Goal: Download file/media

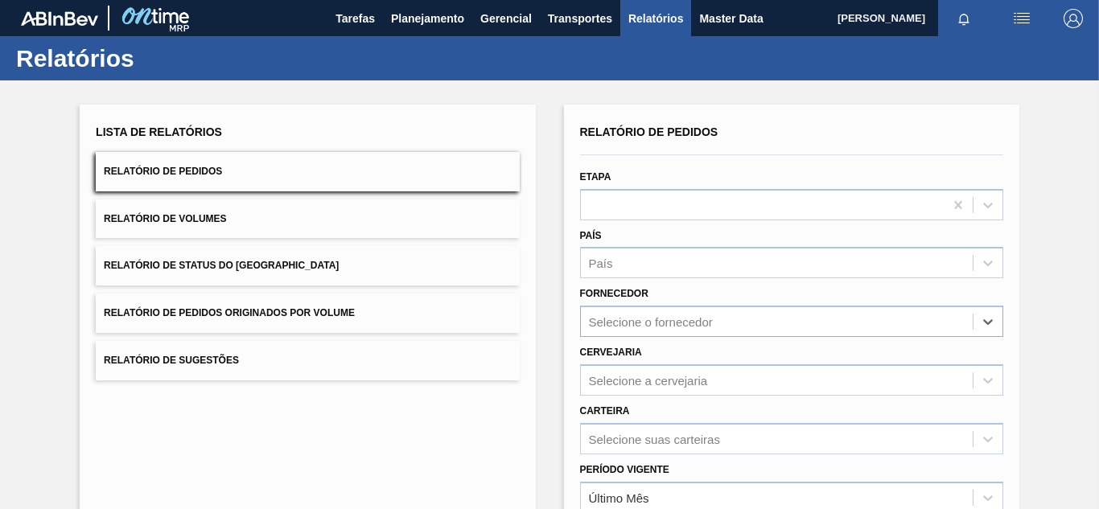
scroll to position [82, 0]
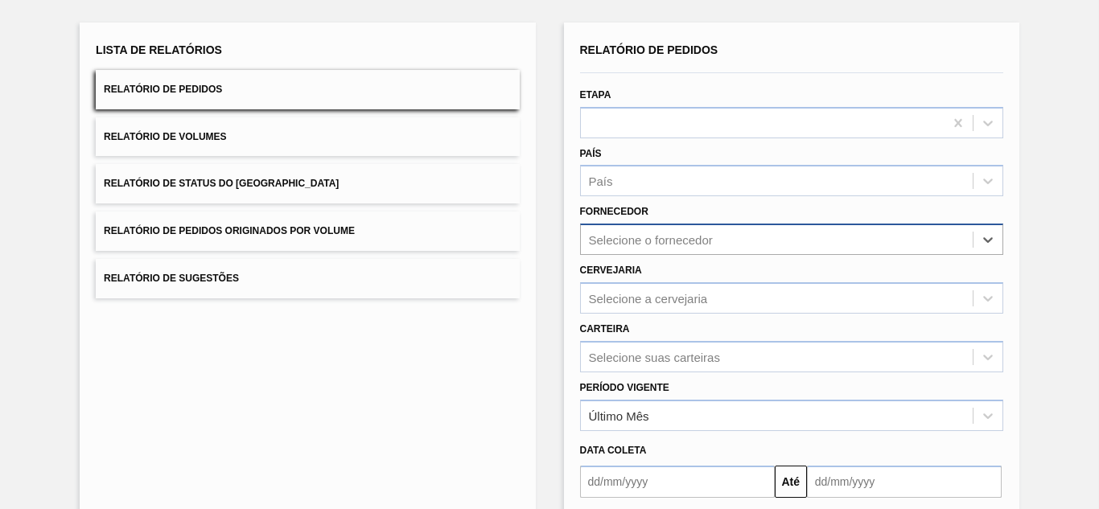
click at [637, 228] on div "Selecione o fornecedor" at bounding box center [777, 239] width 392 height 23
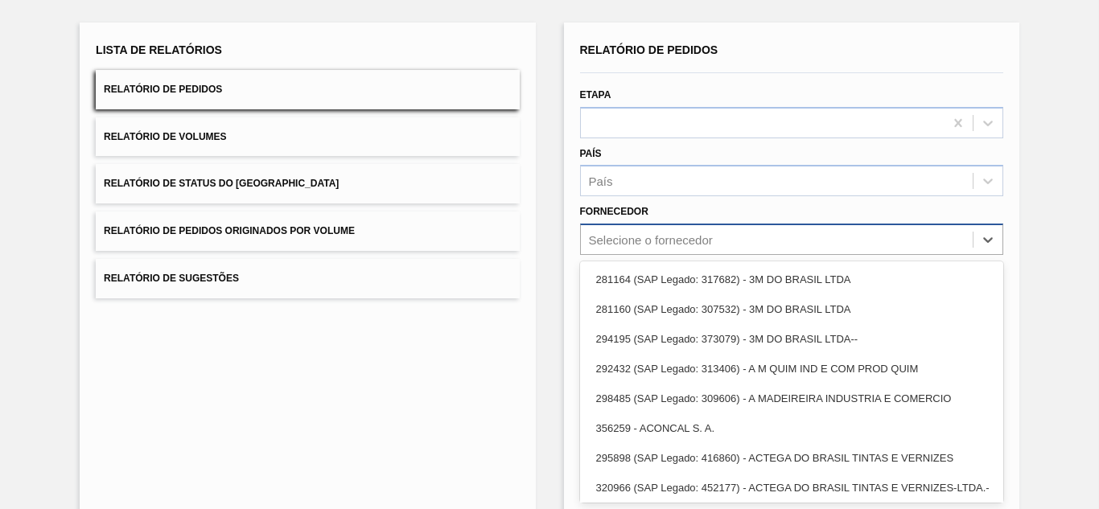
type input "320622"
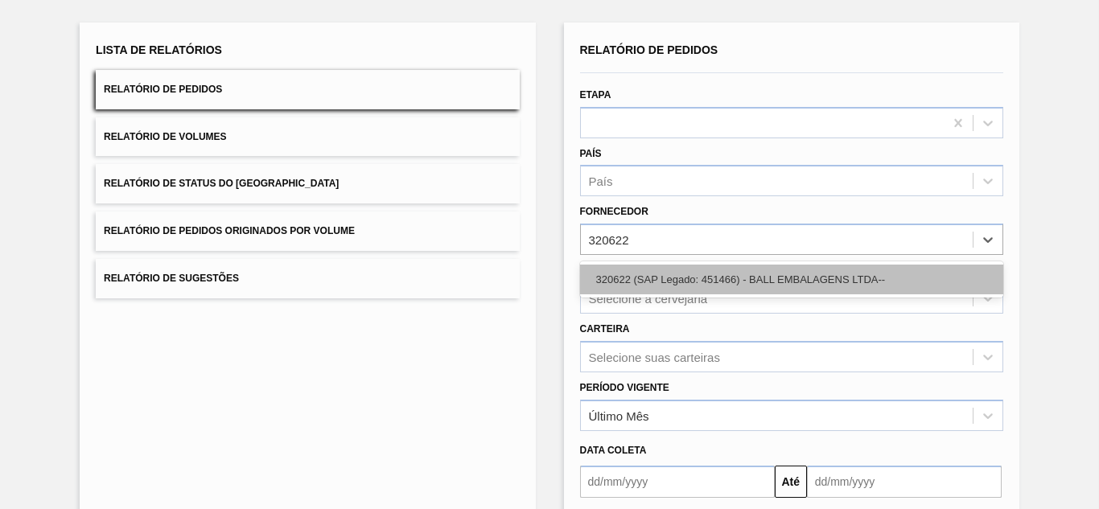
click at [642, 280] on div "320622 (SAP Legado: 451466) - BALL EMBALAGENS LTDA--" at bounding box center [791, 280] width 423 height 30
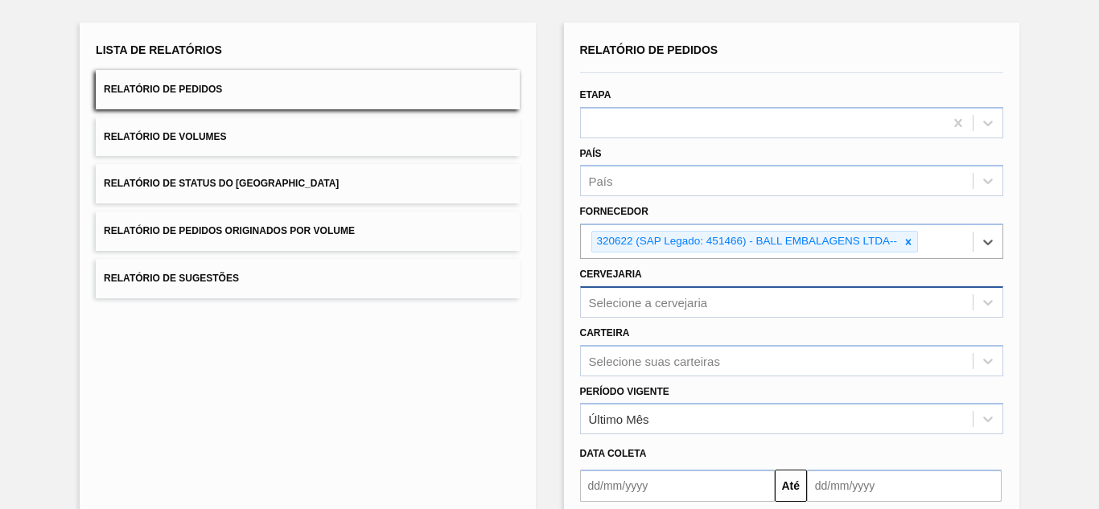
click at [611, 298] on div "Selecione a cervejaria" at bounding box center [791, 301] width 423 height 31
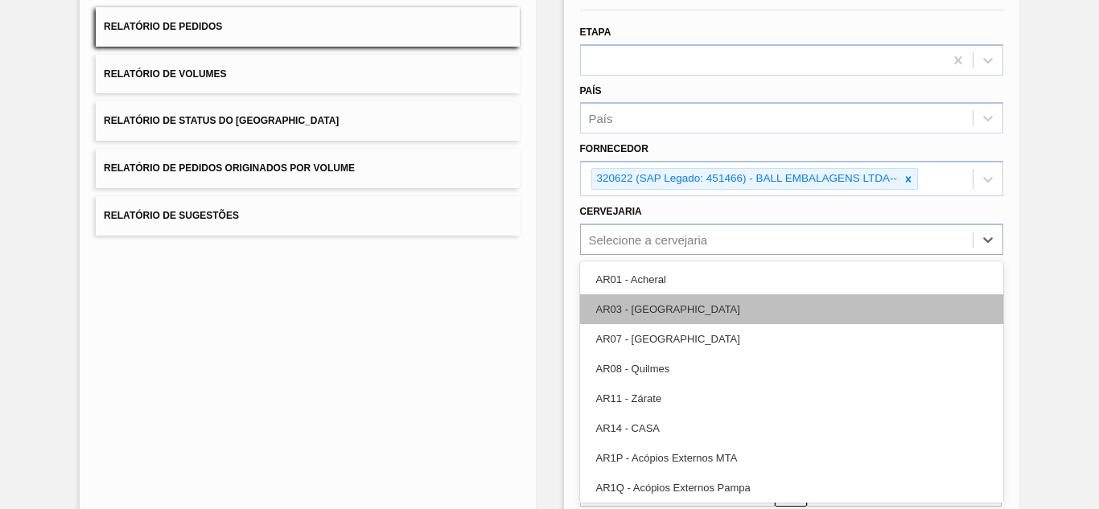
paste input "BR02"
type input "BR02"
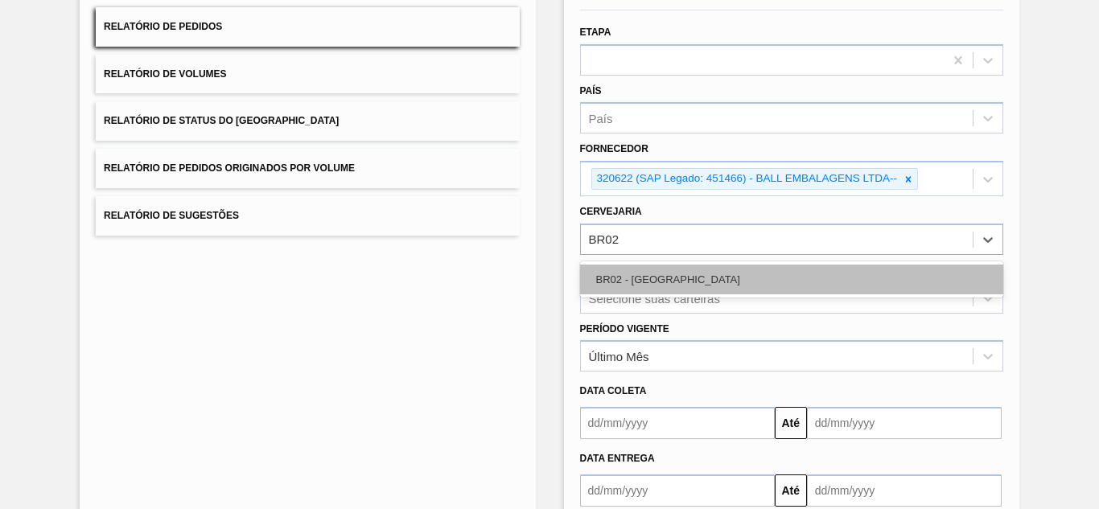
click at [609, 278] on div "BR02 - [GEOGRAPHIC_DATA]" at bounding box center [791, 280] width 423 height 30
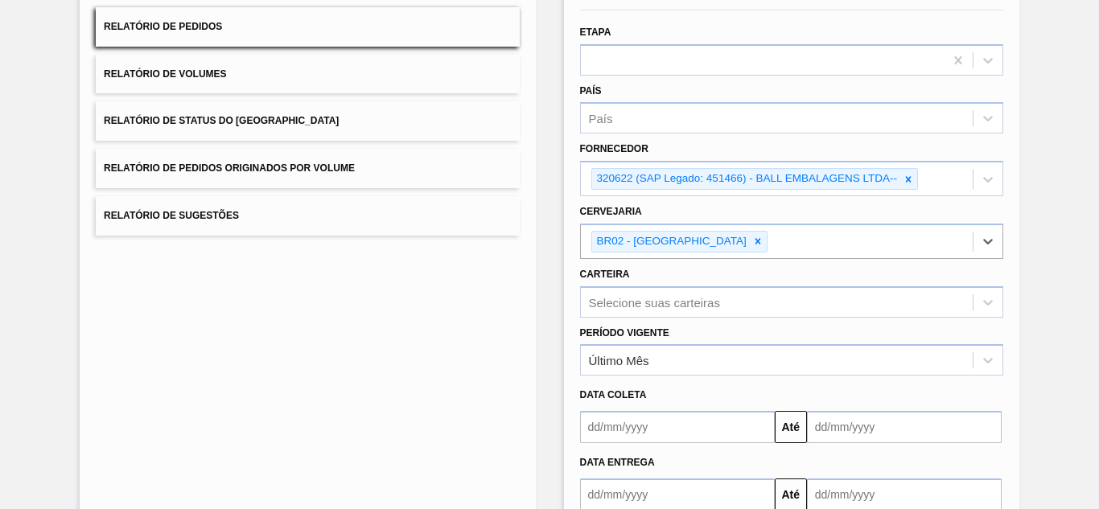
scroll to position [244, 0]
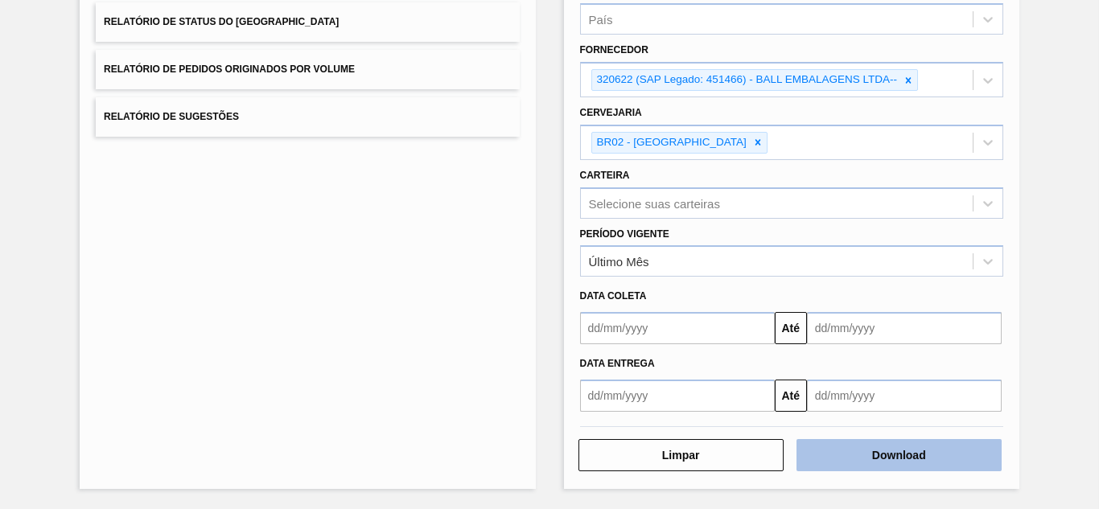
click at [934, 460] on button "Download" at bounding box center [898, 455] width 205 height 32
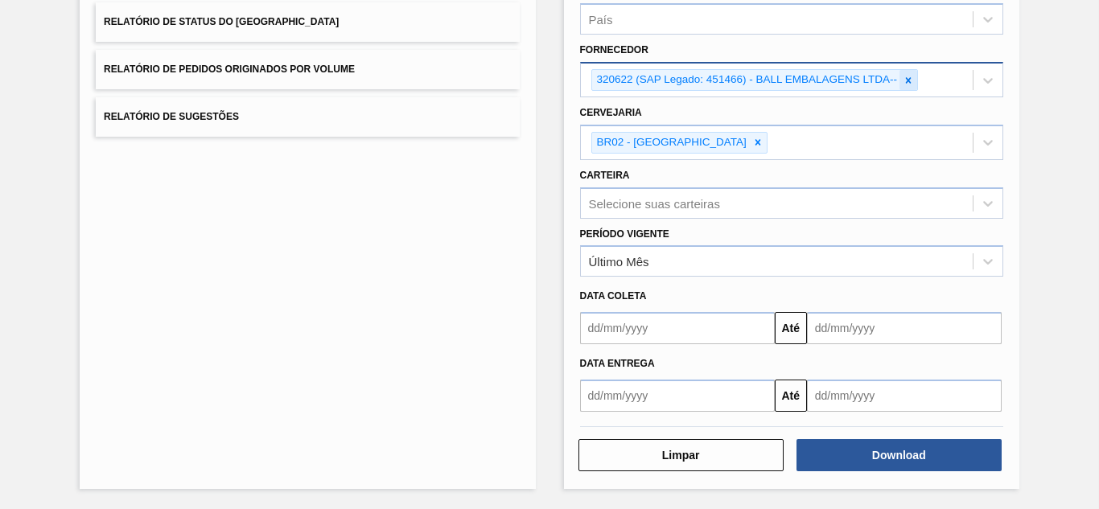
click at [903, 75] on icon at bounding box center [908, 80] width 11 height 11
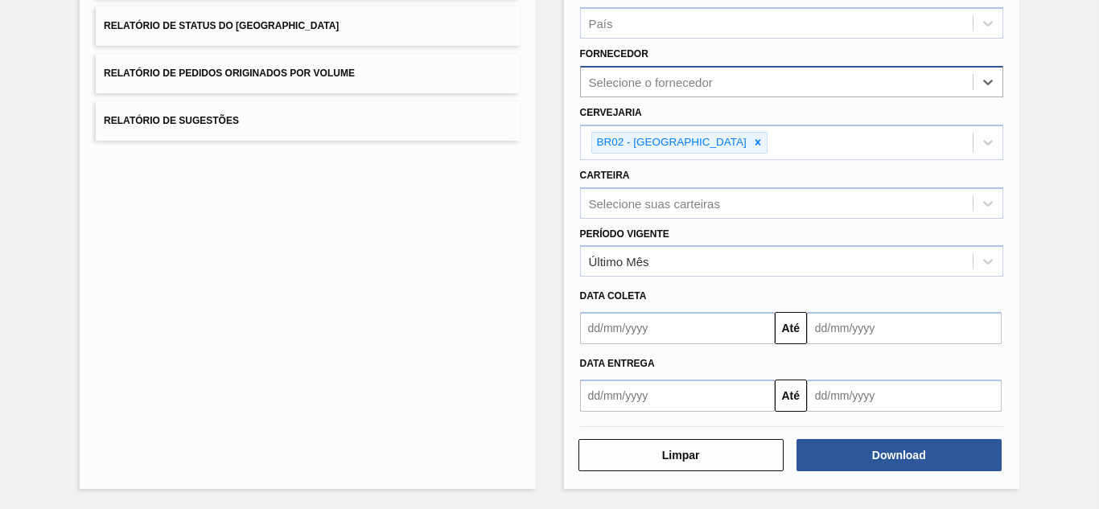
paste input "320622"
type input "320622"
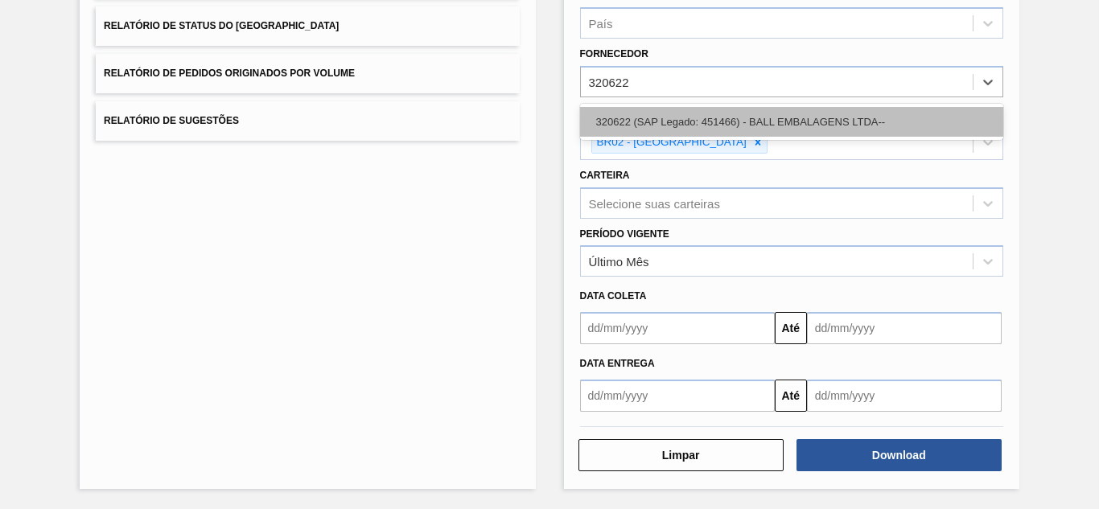
click at [680, 117] on div "320622 (SAP Legado: 451466) - BALL EMBALAGENS LTDA--" at bounding box center [791, 122] width 423 height 30
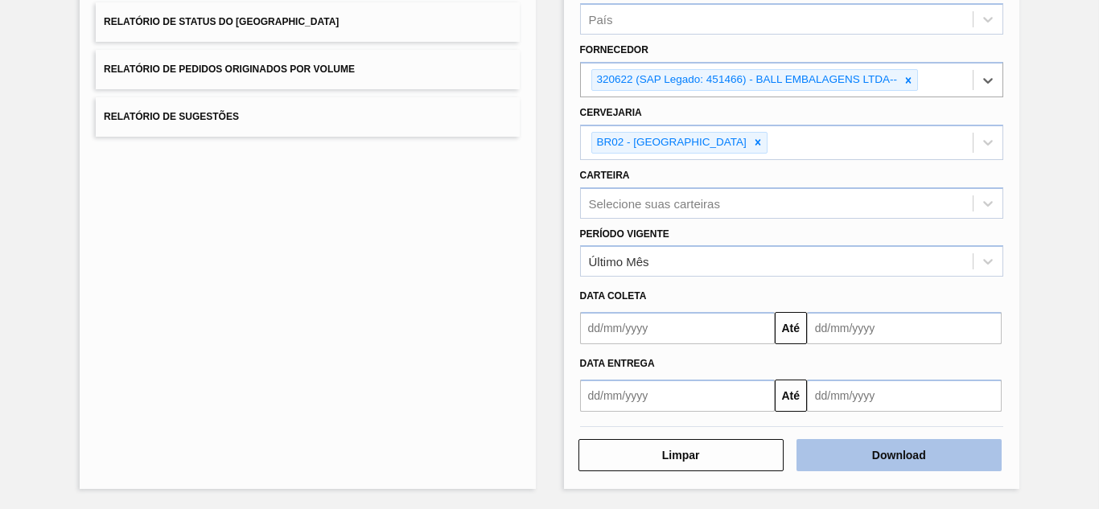
click at [825, 446] on button "Download" at bounding box center [898, 455] width 205 height 32
